Goal: Find specific page/section: Find specific page/section

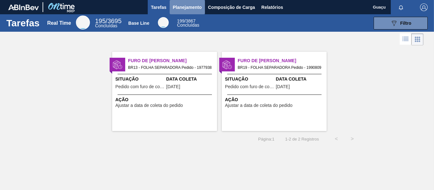
click at [190, 5] on span "Planejamento" at bounding box center [187, 7] width 29 height 8
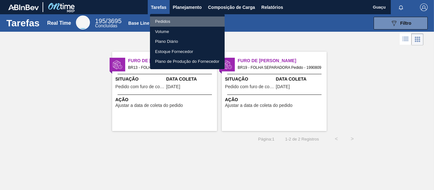
click at [166, 19] on li "Pedidos" at bounding box center [187, 22] width 75 height 10
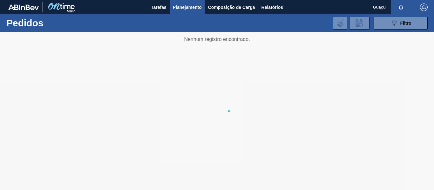
click at [166, 19] on li "Pedidos" at bounding box center [187, 22] width 56 height 6
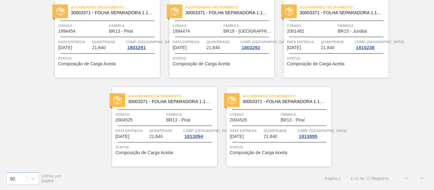
scroll to position [79, 0]
